Goal: Check status: Check status

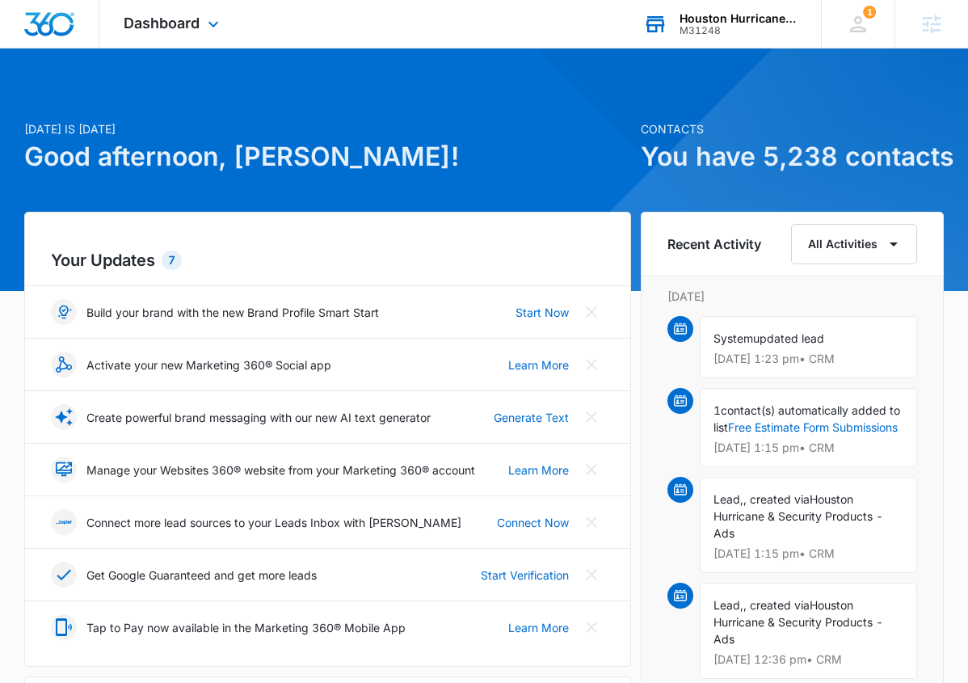
click at [717, 29] on div "M31248" at bounding box center [739, 30] width 118 height 11
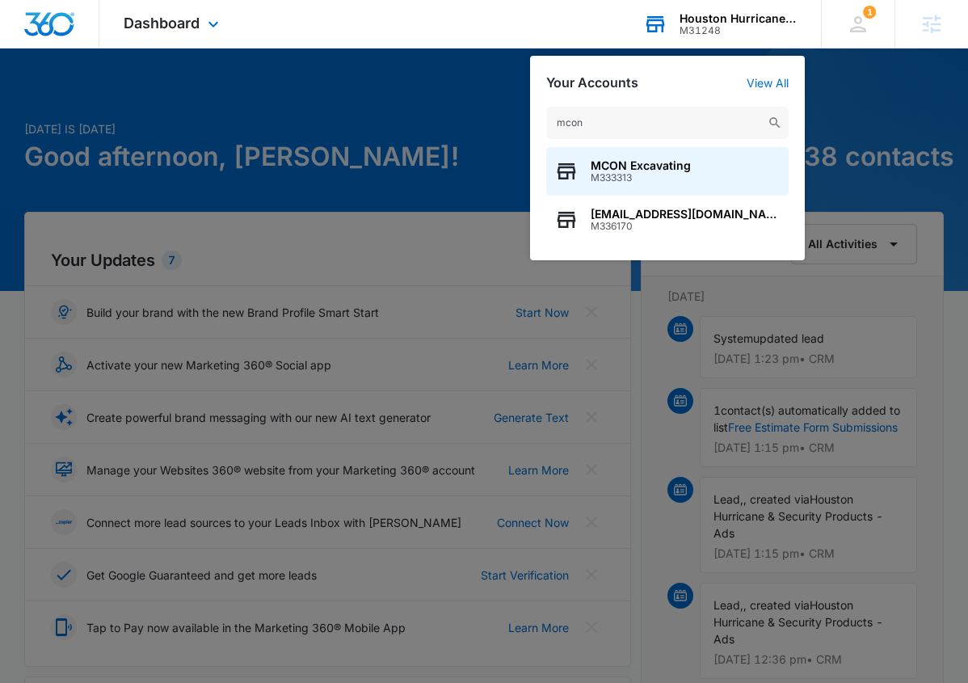
type input "moon"
drag, startPoint x: 717, startPoint y: 29, endPoint x: 660, endPoint y: 166, distance: 147.8
click at [660, 166] on span "MCON Excavating" at bounding box center [641, 165] width 100 height 13
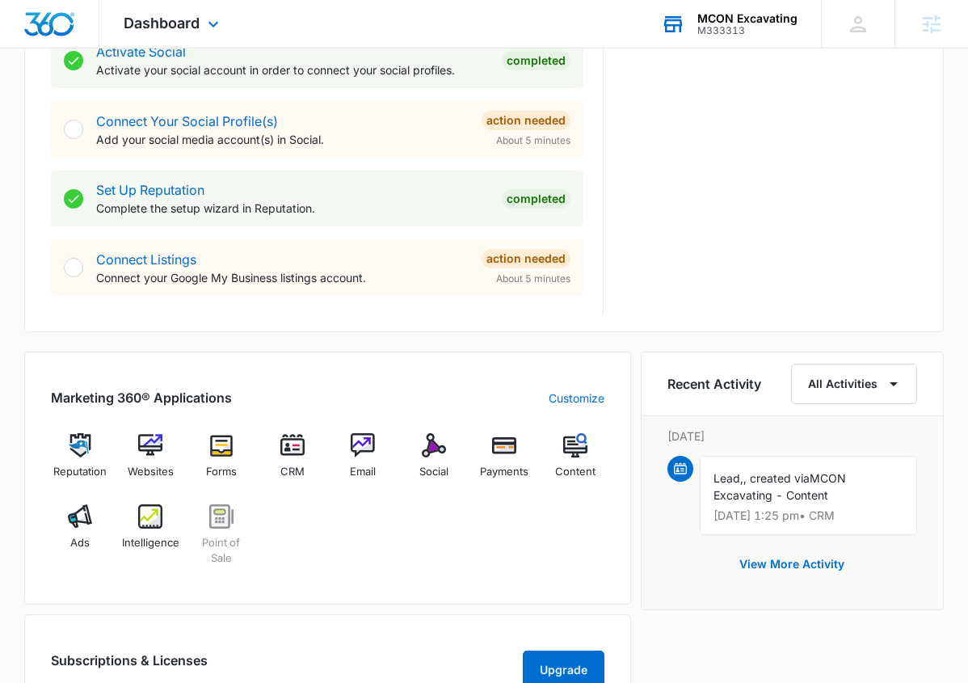
scroll to position [701, 0]
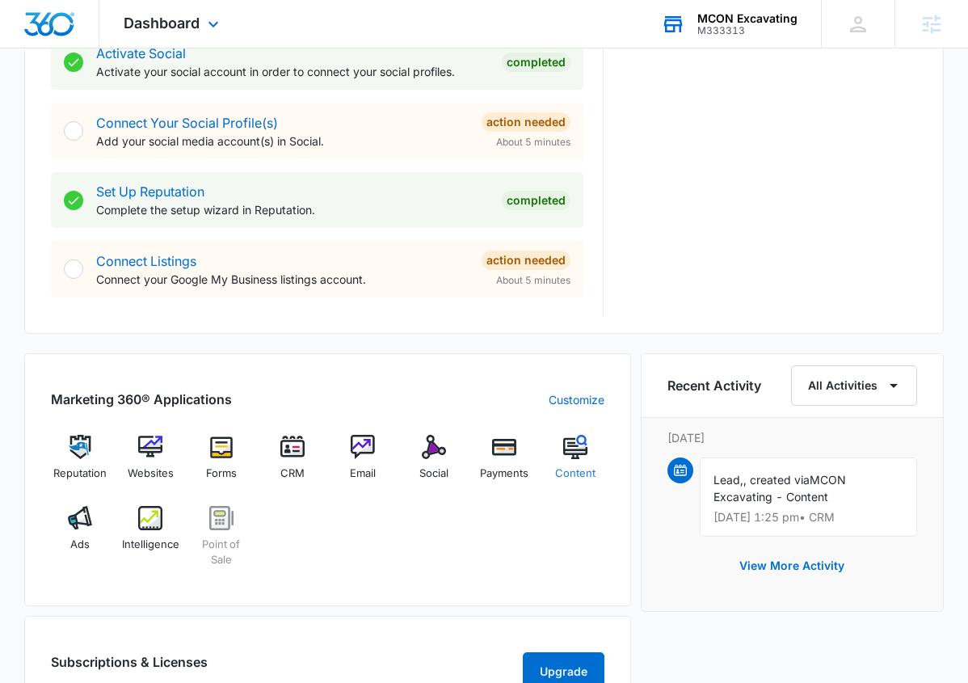
click at [578, 461] on div "Content" at bounding box center [575, 464] width 58 height 58
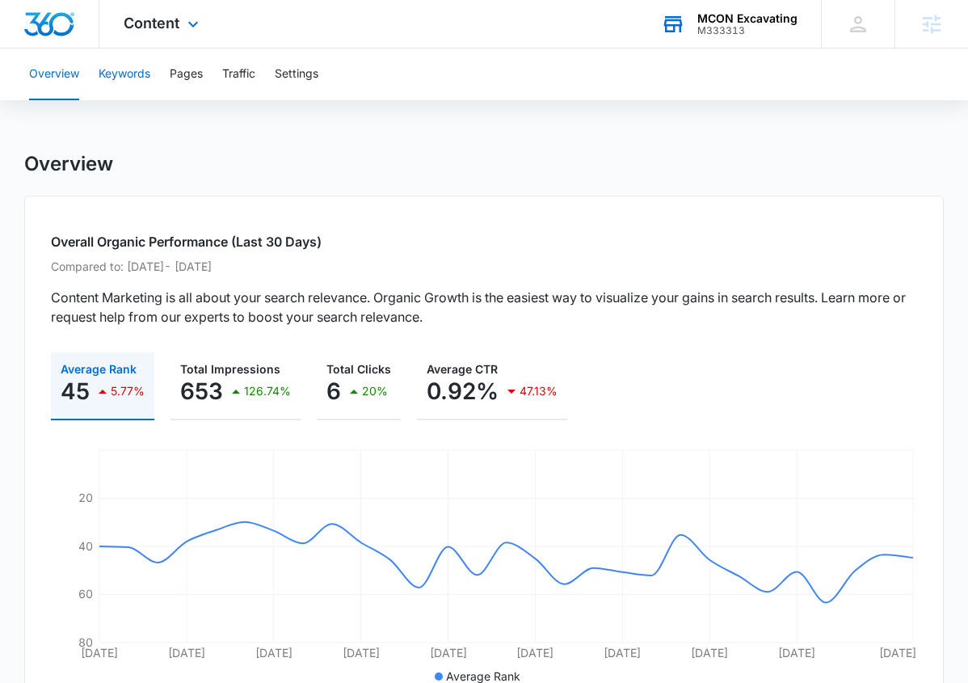
click at [138, 80] on button "Keywords" at bounding box center [125, 74] width 52 height 52
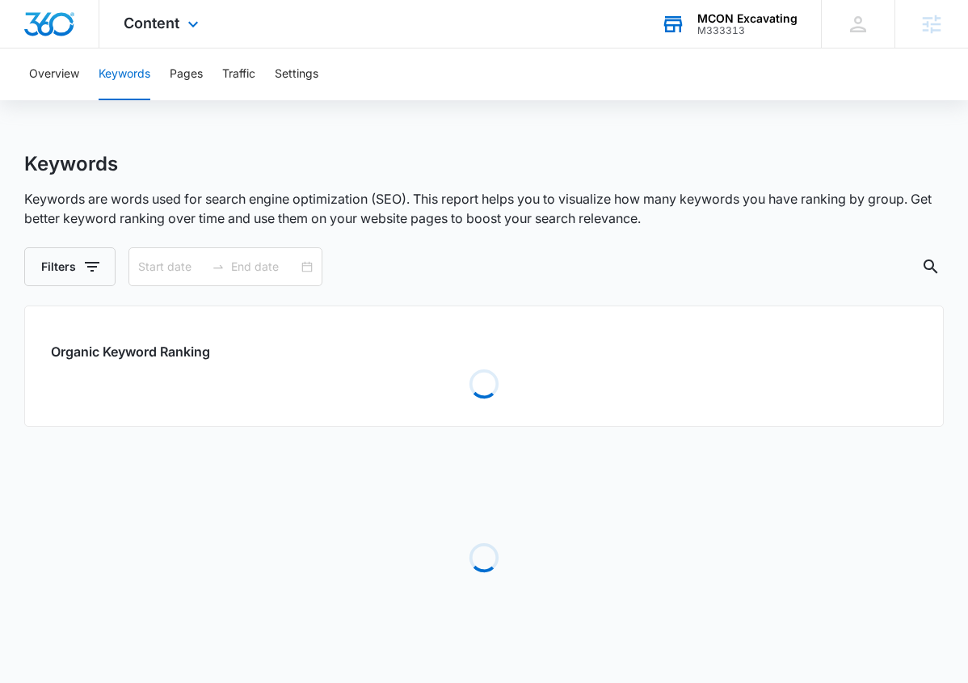
type input "[DATE]"
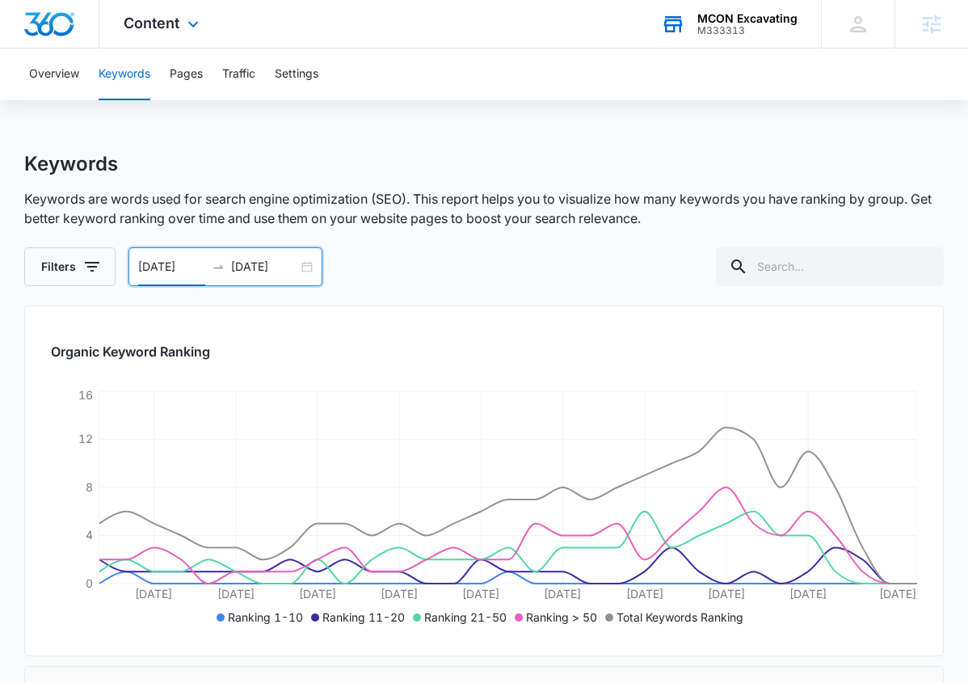
click at [154, 260] on input "[DATE]" at bounding box center [171, 267] width 67 height 18
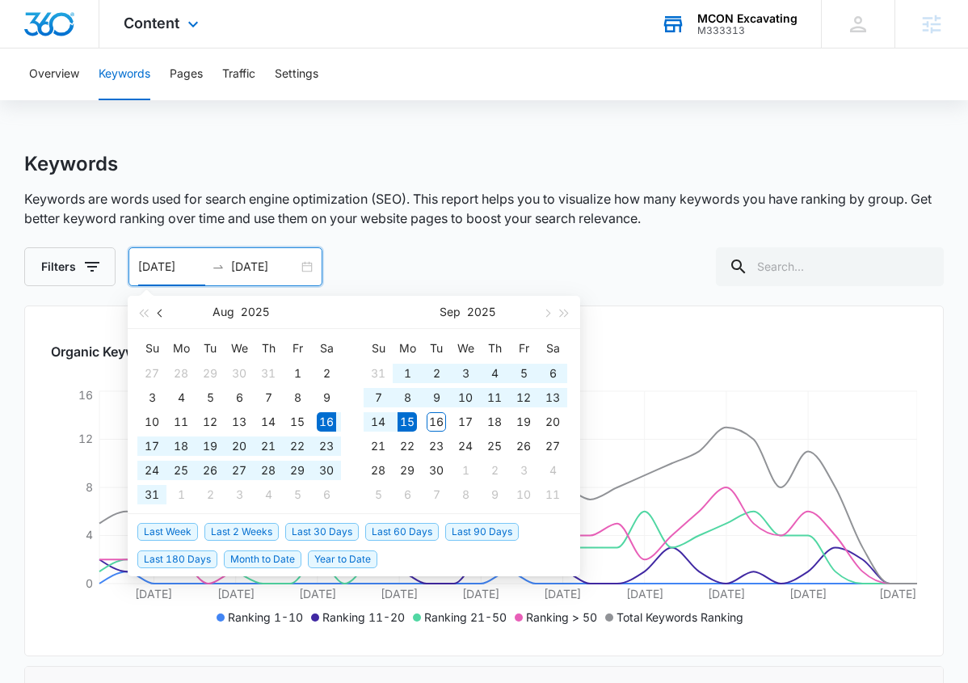
click at [162, 318] on button "button" at bounding box center [161, 312] width 18 height 32
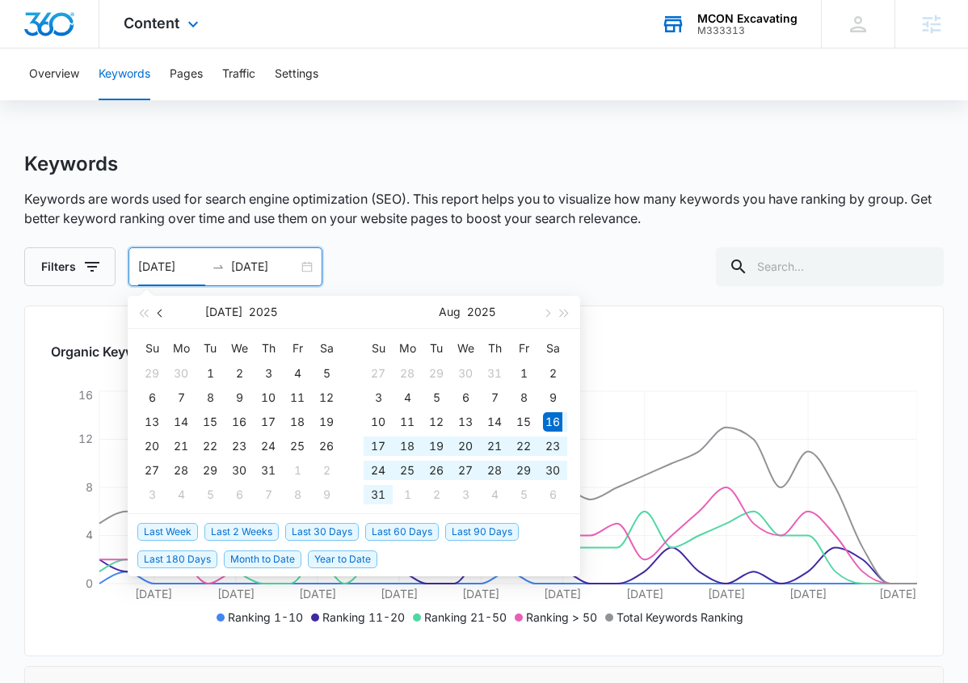
click at [162, 318] on button "button" at bounding box center [161, 312] width 18 height 32
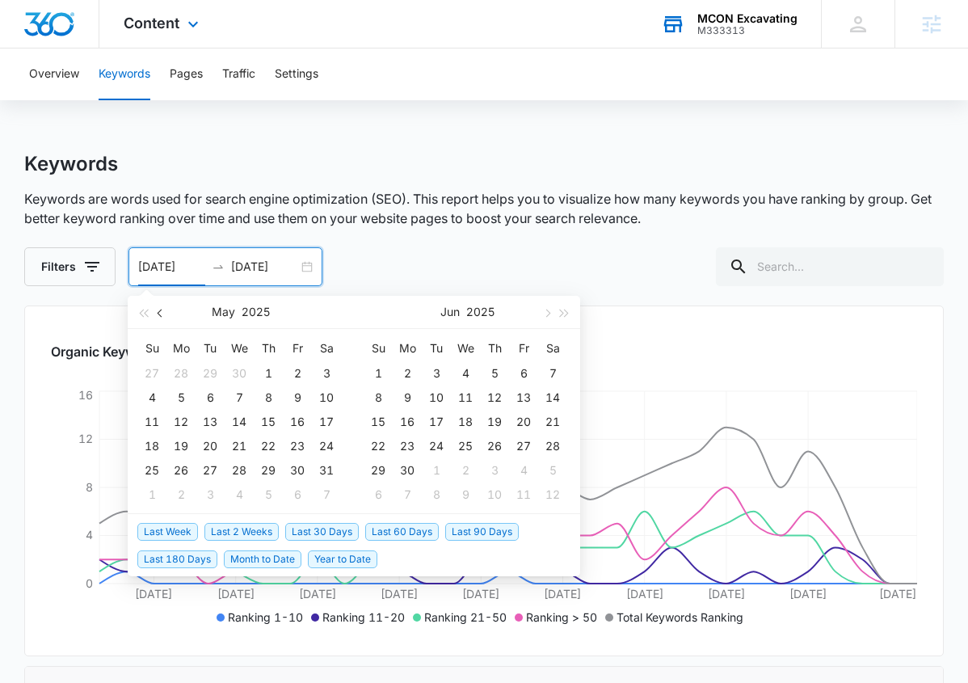
click at [162, 318] on button "button" at bounding box center [161, 312] width 18 height 32
type input "[DATE]"
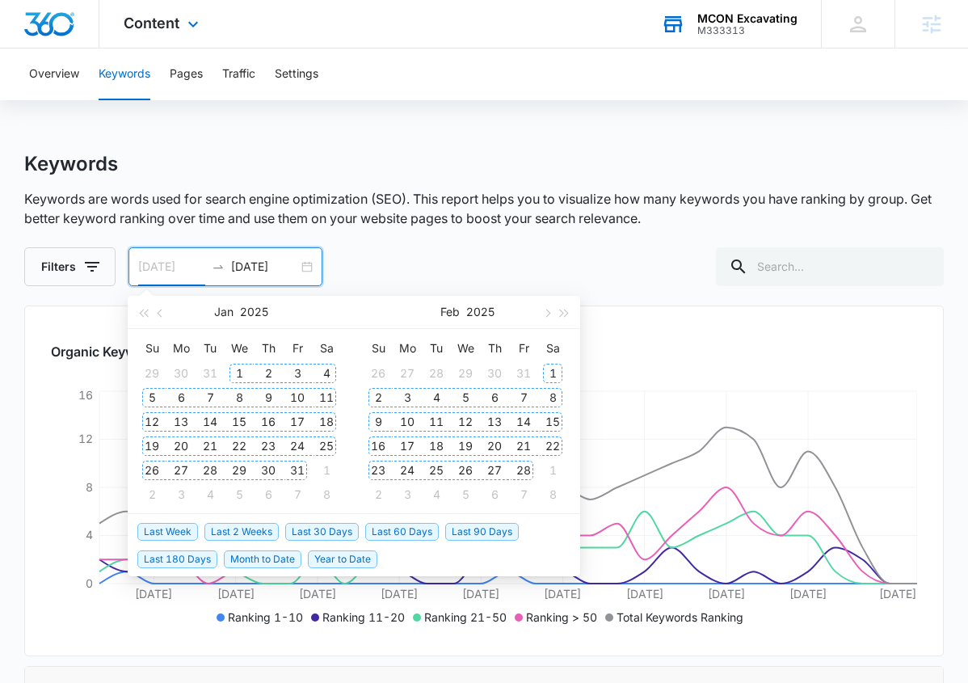
click at [242, 374] on div "1" at bounding box center [238, 373] width 19 height 19
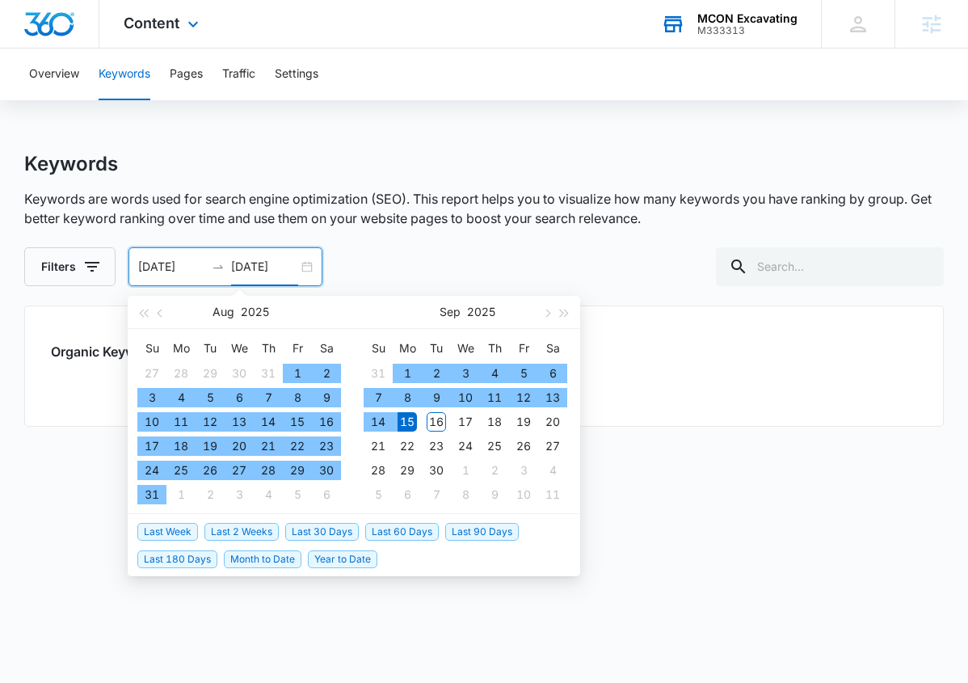
type input "[DATE]"
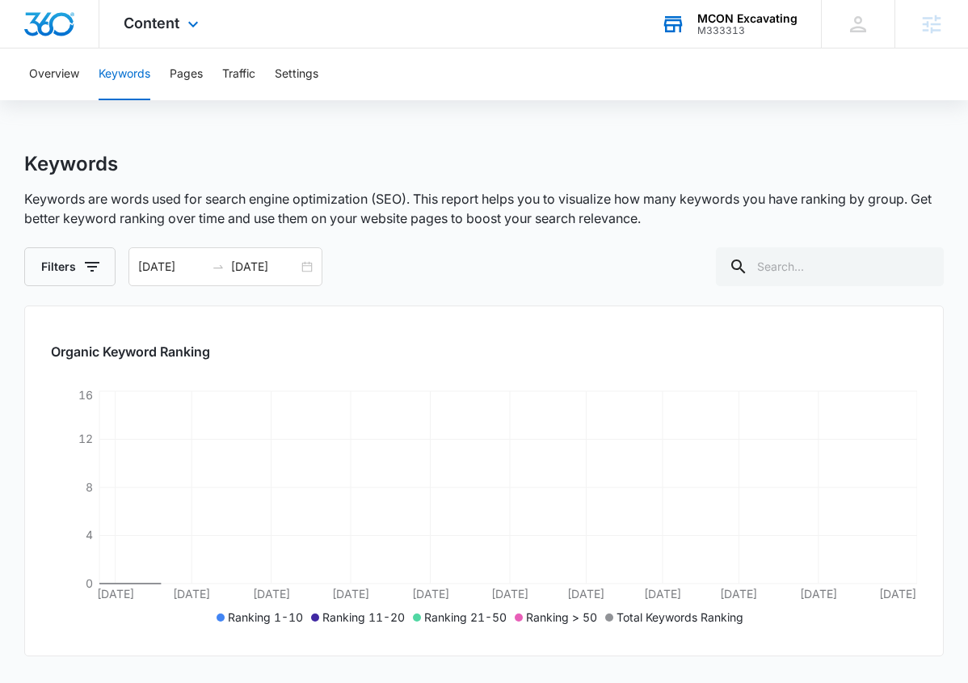
click at [442, 263] on div "Filters [DATE] [DATE] [DATE] Su Mo Tu We Th Fr Sa 27 28 29 30 31 1 2 3 4 5 6 7 …" at bounding box center [484, 266] width 920 height 39
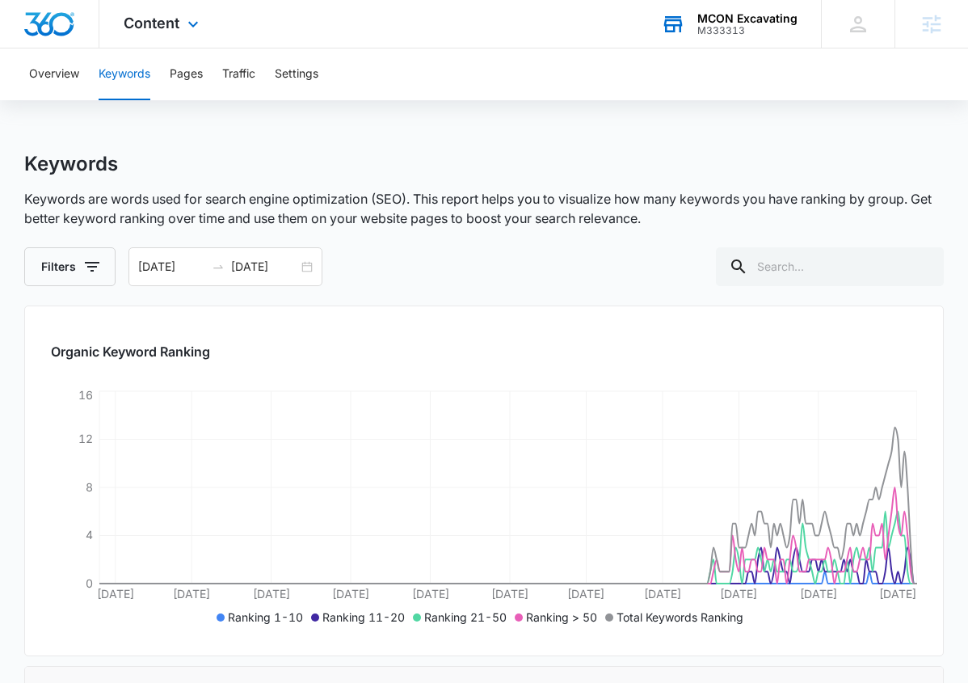
click at [541, 183] on div "Keywords Keywords are words used for search engine optimization (SEO). This rep…" at bounding box center [484, 219] width 920 height 134
click at [462, 208] on p "Keywords are words used for search engine optimization (SEO). This report helps…" at bounding box center [484, 208] width 920 height 39
click at [180, 34] on div "Content Apps Reputation Websites Forms CRM Email Social Payments POS Content Ad…" at bounding box center [163, 24] width 128 height 48
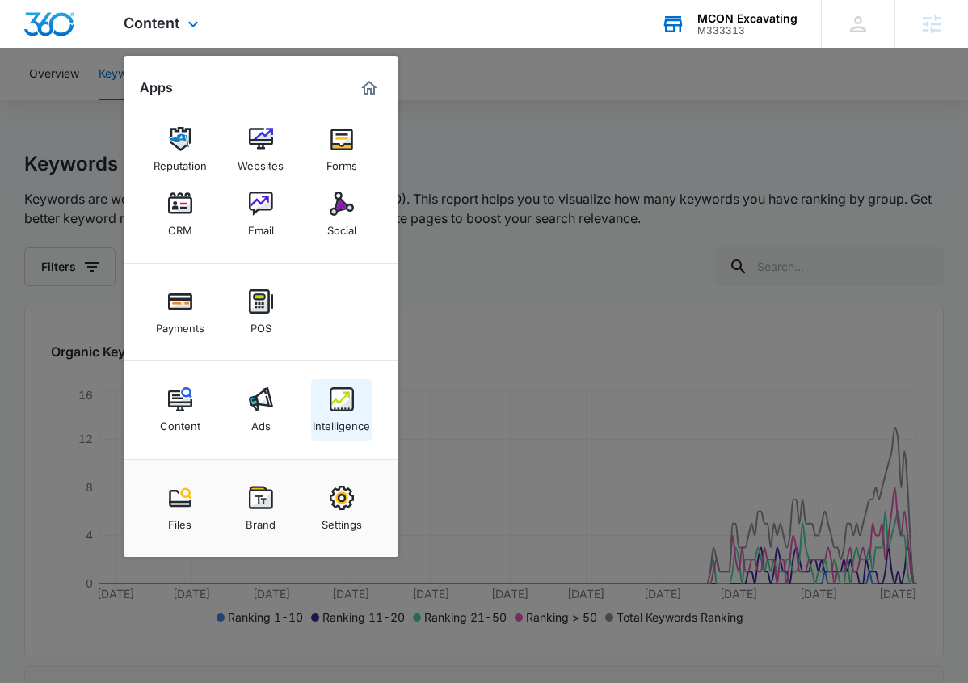
click at [340, 400] on img at bounding box center [342, 399] width 24 height 24
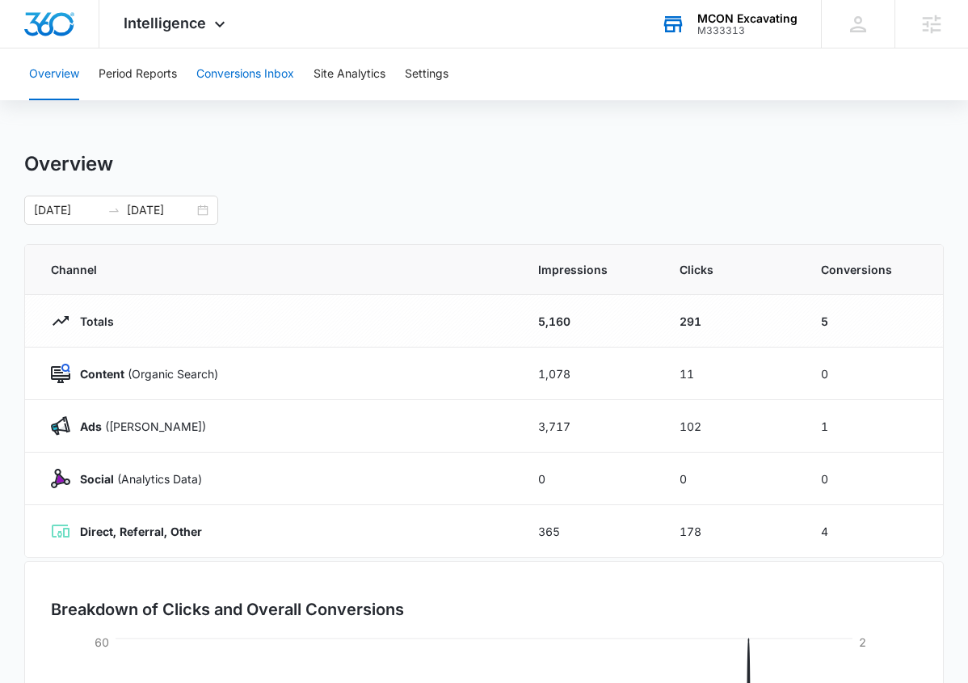
click at [217, 86] on button "Conversions Inbox" at bounding box center [245, 74] width 98 height 52
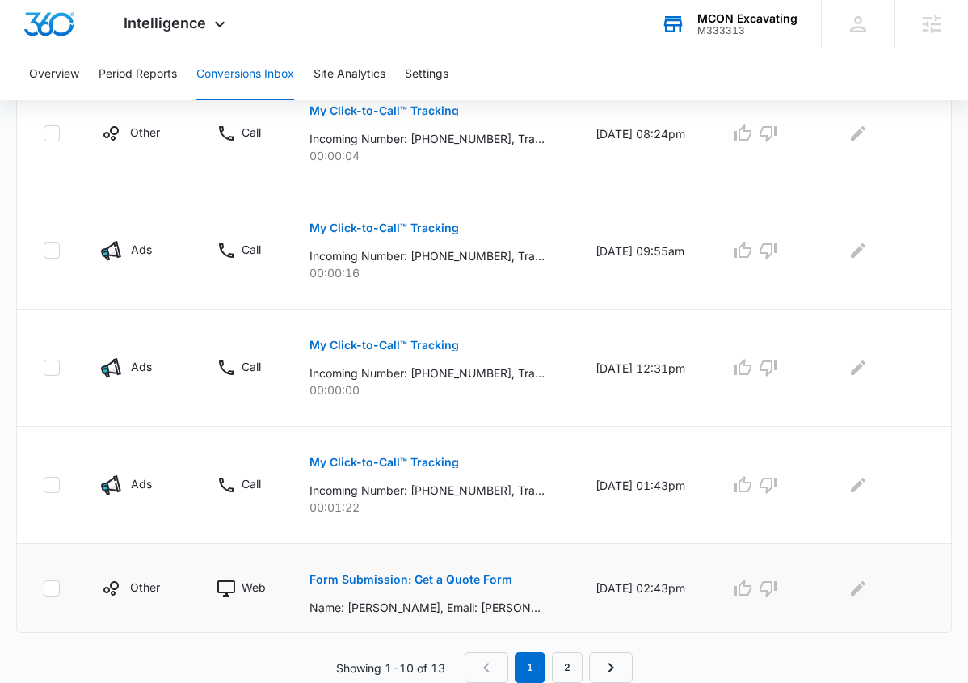
scroll to position [1020, 0]
click at [561, 660] on link "2" at bounding box center [567, 667] width 31 height 31
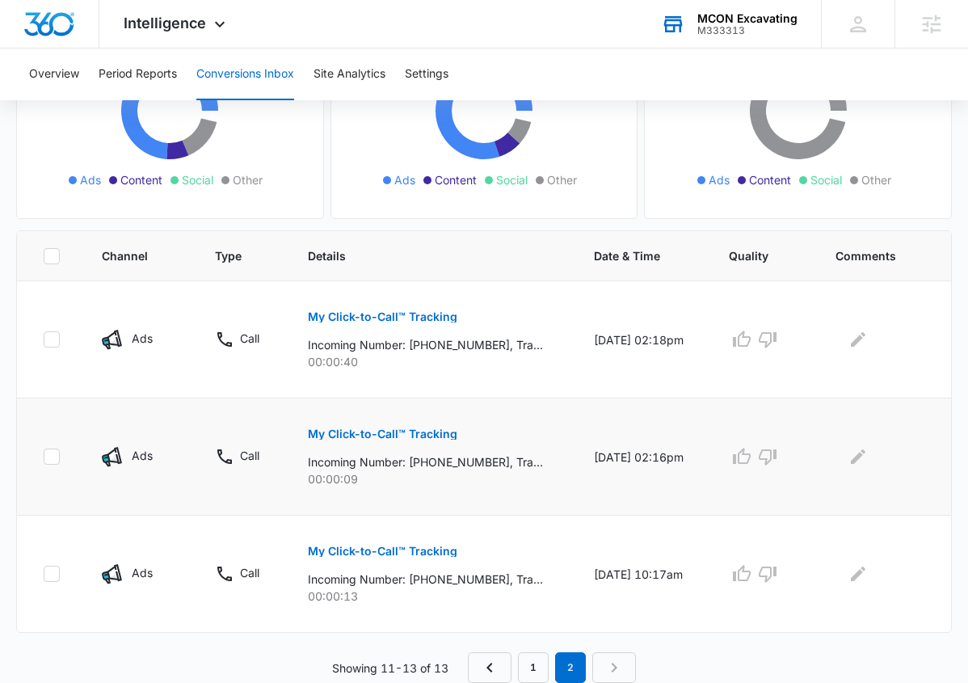
scroll to position [228, 0]
click at [541, 667] on link "1" at bounding box center [533, 667] width 31 height 31
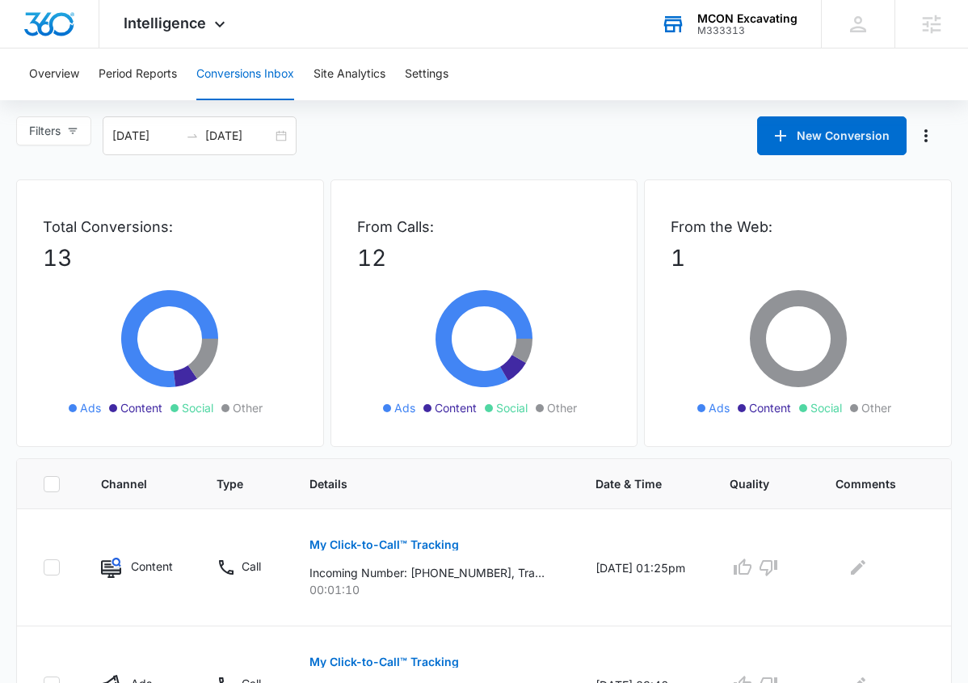
scroll to position [0, 0]
